Goal: Task Accomplishment & Management: Use online tool/utility

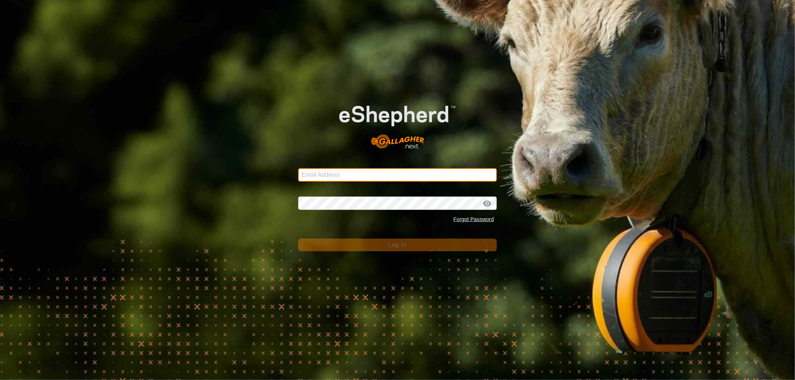
click at [364, 178] on input "Email Address" at bounding box center [397, 174] width 199 height 13
type input "nickkunec@gmail.com"
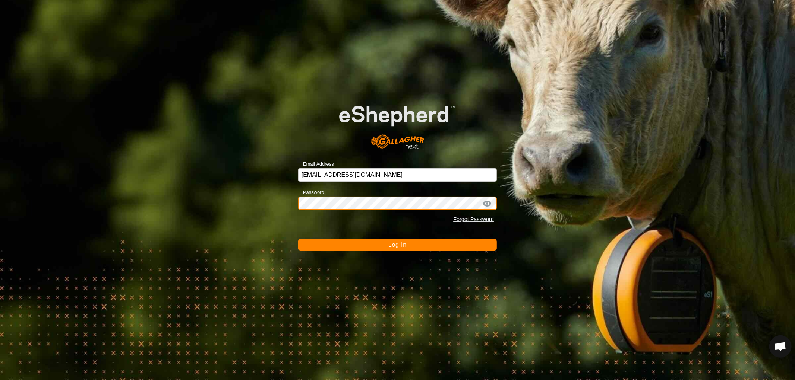
click at [298, 239] on button "Log In" at bounding box center [397, 245] width 199 height 13
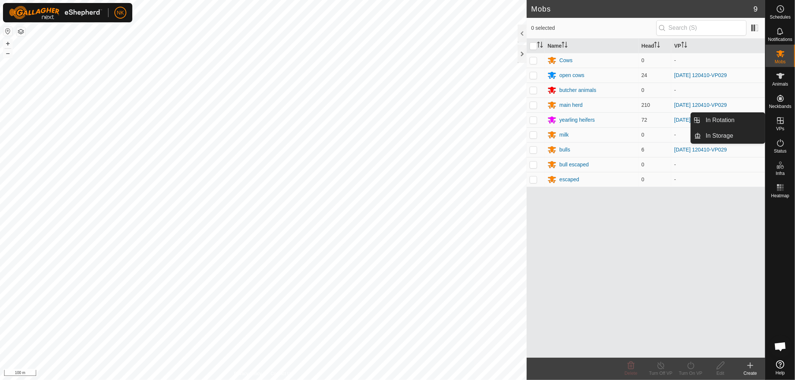
click at [779, 127] on span "VPs" at bounding box center [780, 129] width 8 height 4
click at [707, 121] on link "In Rotation" at bounding box center [733, 120] width 64 height 15
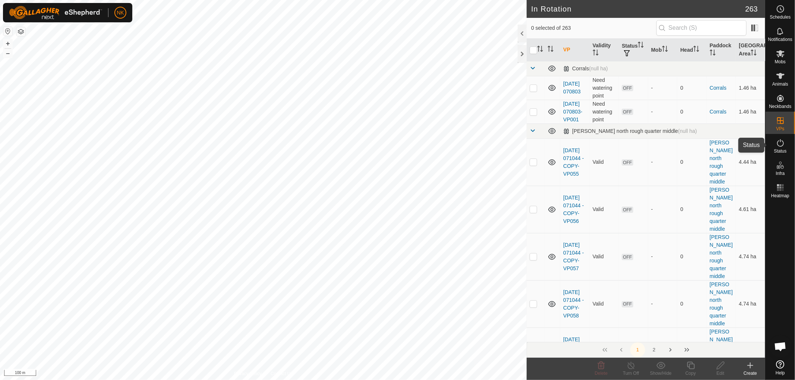
click at [776, 148] on es-activation-svg-icon at bounding box center [779, 143] width 13 height 12
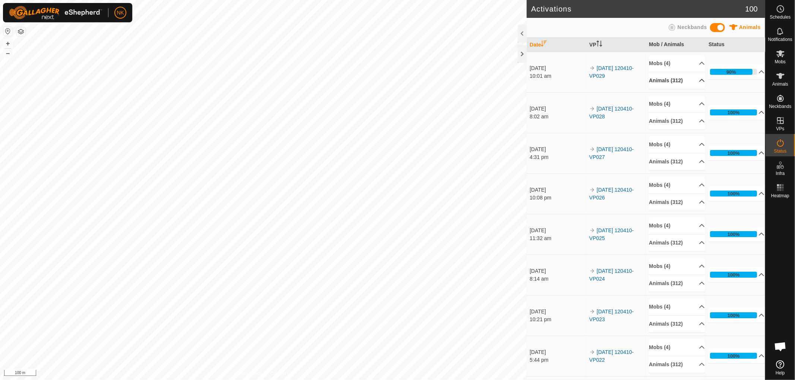
click at [672, 79] on p-accordion-header "Animals (312)" at bounding box center [677, 80] width 56 height 17
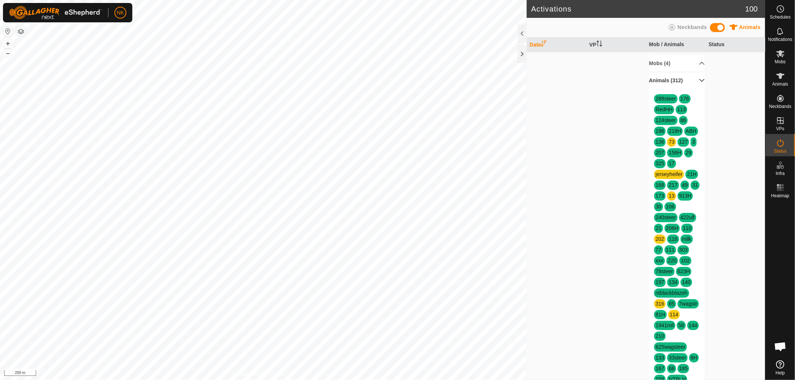
scroll to position [207, 0]
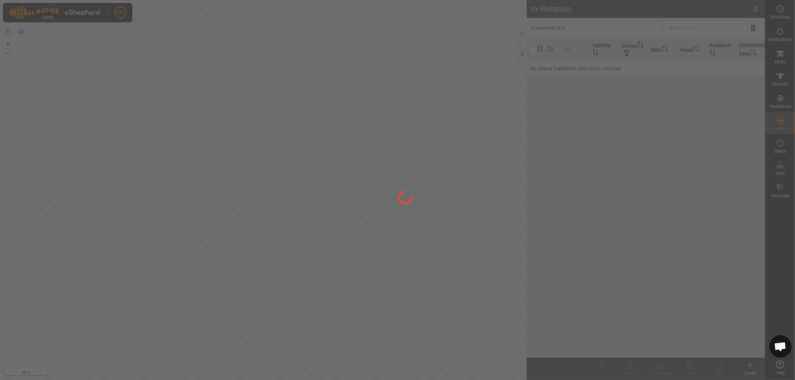
click at [695, 31] on div at bounding box center [397, 190] width 795 height 380
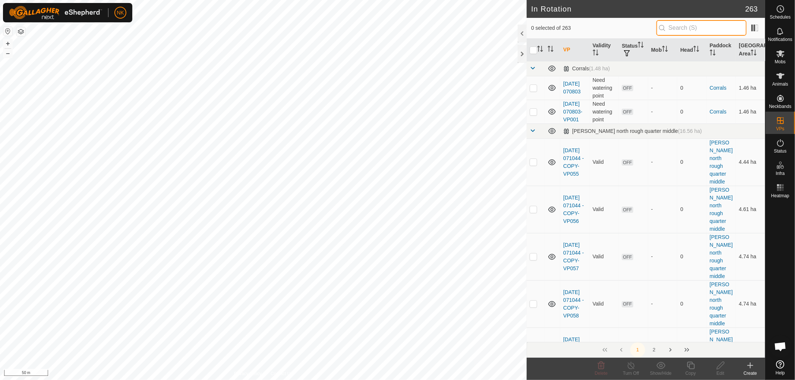
click at [707, 22] on input "text" at bounding box center [701, 28] width 90 height 16
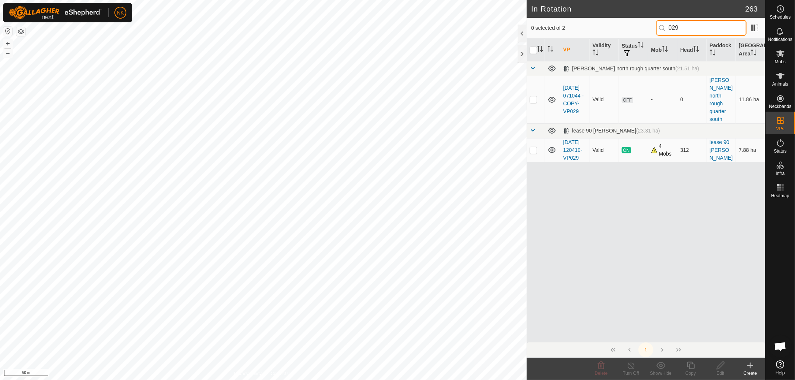
type input "029"
click at [530, 148] on p-checkbox at bounding box center [532, 150] width 7 height 6
checkbox input "true"
click at [688, 365] on icon at bounding box center [690, 365] width 9 height 9
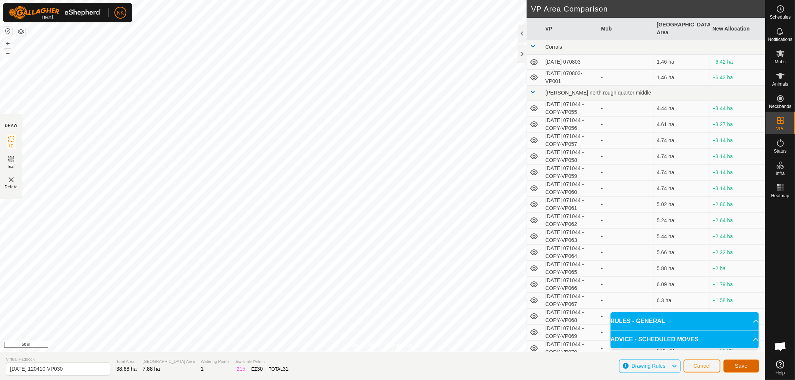
click at [747, 368] on span "Save" at bounding box center [741, 366] width 13 height 6
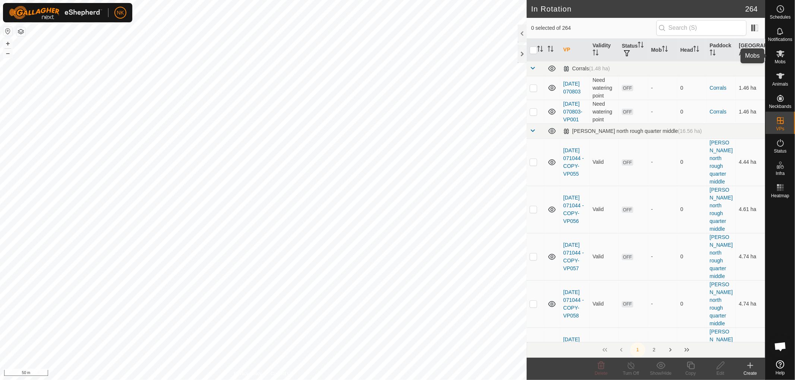
click at [783, 60] on span "Mobs" at bounding box center [779, 62] width 11 height 4
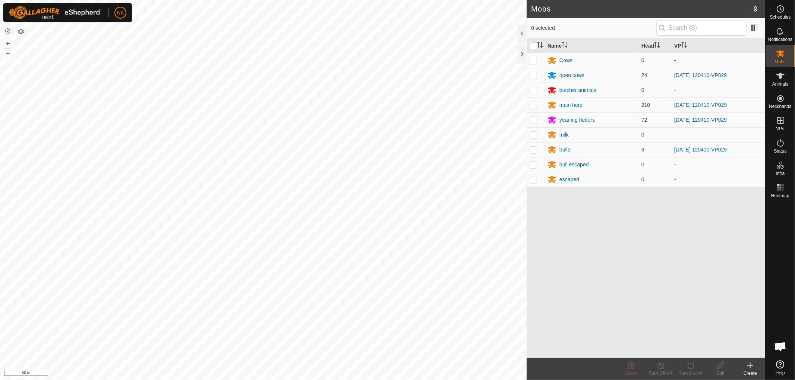
click at [533, 75] on p-checkbox at bounding box center [532, 75] width 7 height 6
checkbox input "true"
click at [535, 106] on p-checkbox at bounding box center [532, 105] width 7 height 6
checkbox input "true"
click at [535, 124] on td at bounding box center [535, 119] width 18 height 15
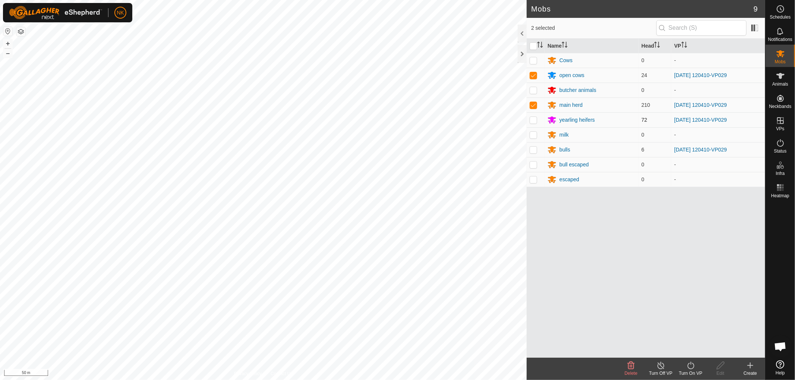
checkbox input "true"
click at [533, 150] on p-checkbox at bounding box center [532, 150] width 7 height 6
checkbox input "true"
click at [692, 366] on icon at bounding box center [690, 365] width 9 height 9
click at [687, 351] on link "Now" at bounding box center [713, 349] width 74 height 15
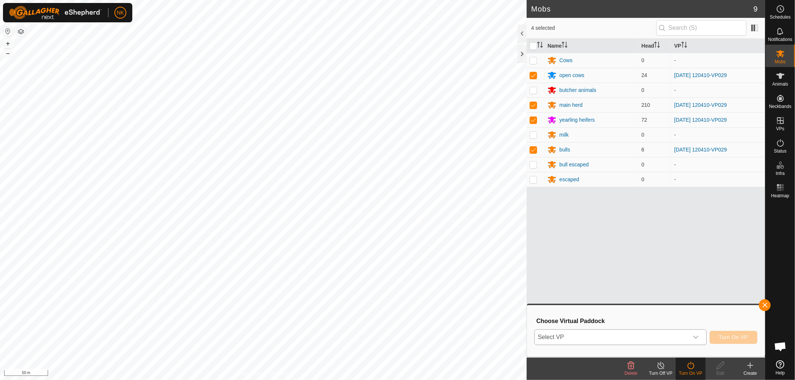
click at [656, 336] on span "Select VP" at bounding box center [611, 337] width 153 height 15
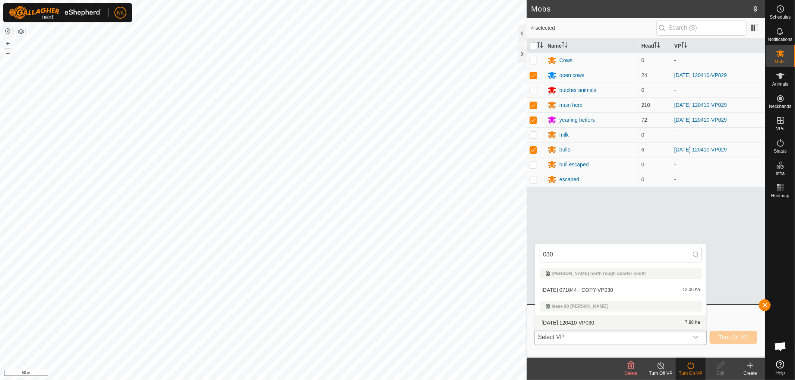
type input "030"
click at [589, 321] on li "[DATE] 120410-VP030 7.88 ha" at bounding box center [620, 323] width 171 height 15
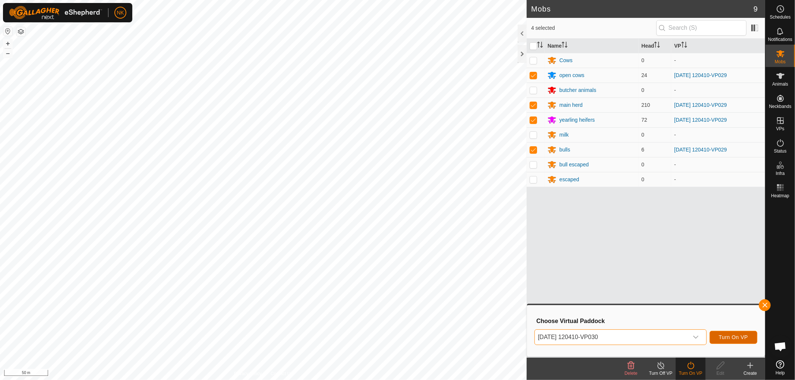
click at [740, 336] on span "Turn On VP" at bounding box center [733, 338] width 29 height 6
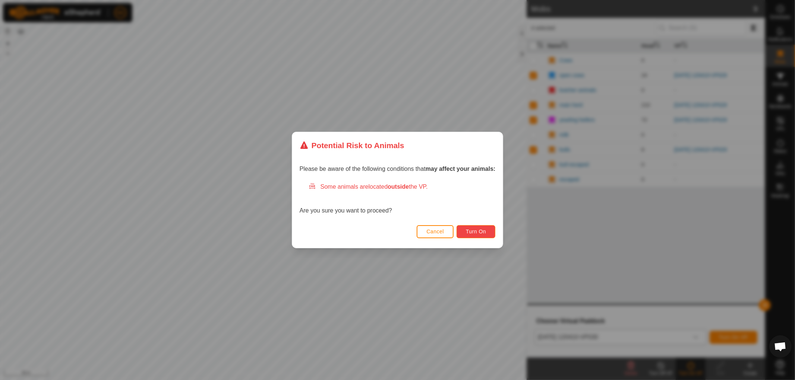
click at [475, 229] on span "Turn On" at bounding box center [476, 232] width 20 height 6
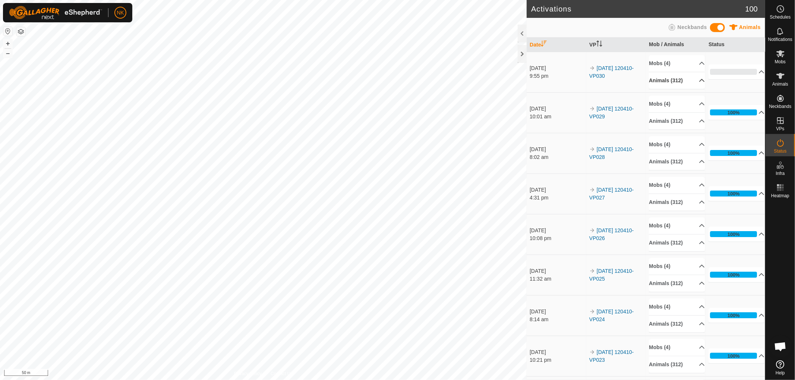
click at [663, 80] on p-accordion-header "Animals (312)" at bounding box center [677, 80] width 56 height 17
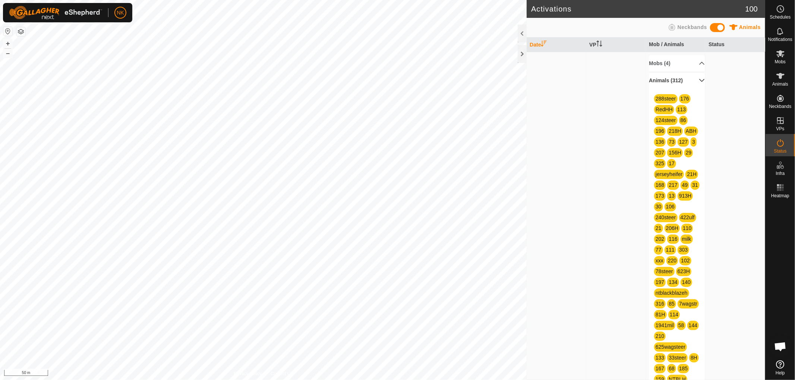
click at [663, 80] on p-accordion-header "Animals (312)" at bounding box center [677, 80] width 56 height 17
